Goal: Transaction & Acquisition: Purchase product/service

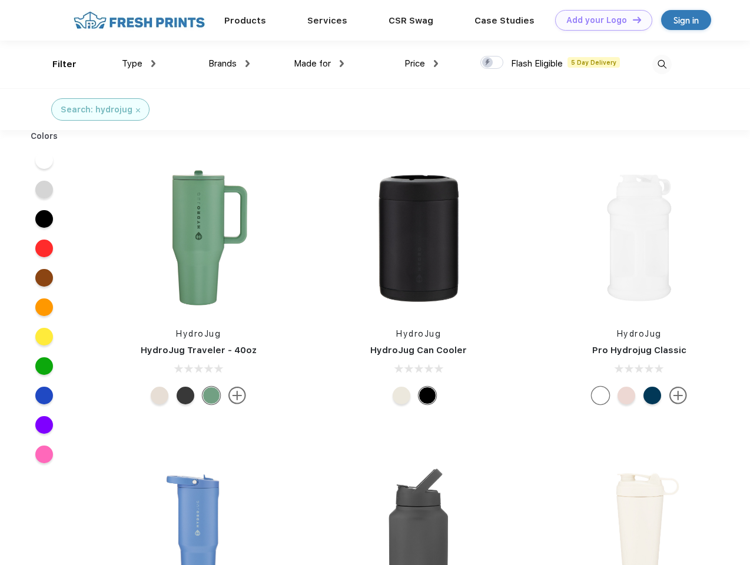
click at [599, 20] on link "Add your Logo Design Tool" at bounding box center [603, 20] width 97 height 21
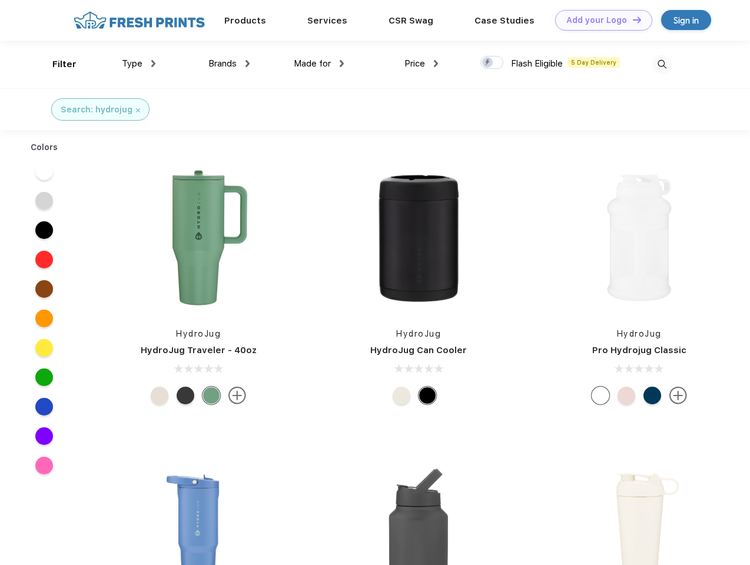
click at [0, 0] on div "Design Tool" at bounding box center [0, 0] width 0 height 0
click at [631, 19] on link "Add your Logo Design Tool" at bounding box center [603, 20] width 97 height 21
click at [56, 64] on div "Filter" at bounding box center [64, 65] width 24 height 14
click at [139, 64] on span "Type" at bounding box center [132, 63] width 21 height 11
click at [229, 64] on span "Brands" at bounding box center [222, 63] width 28 height 11
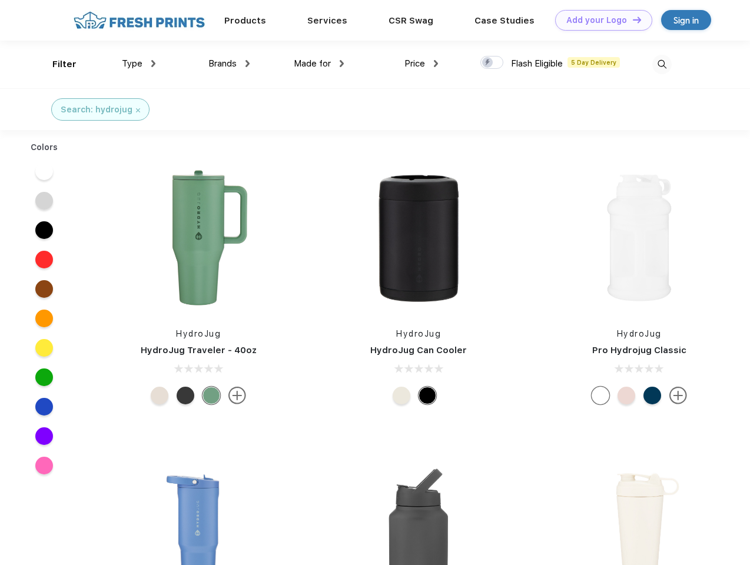
click at [319, 64] on span "Made for" at bounding box center [312, 63] width 37 height 11
click at [421, 64] on span "Price" at bounding box center [414, 63] width 21 height 11
click at [492, 63] on div at bounding box center [491, 62] width 23 height 13
click at [488, 63] on input "checkbox" at bounding box center [484, 59] width 8 height 8
click at [661, 64] on img at bounding box center [661, 64] width 19 height 19
